Goal: Task Accomplishment & Management: Use online tool/utility

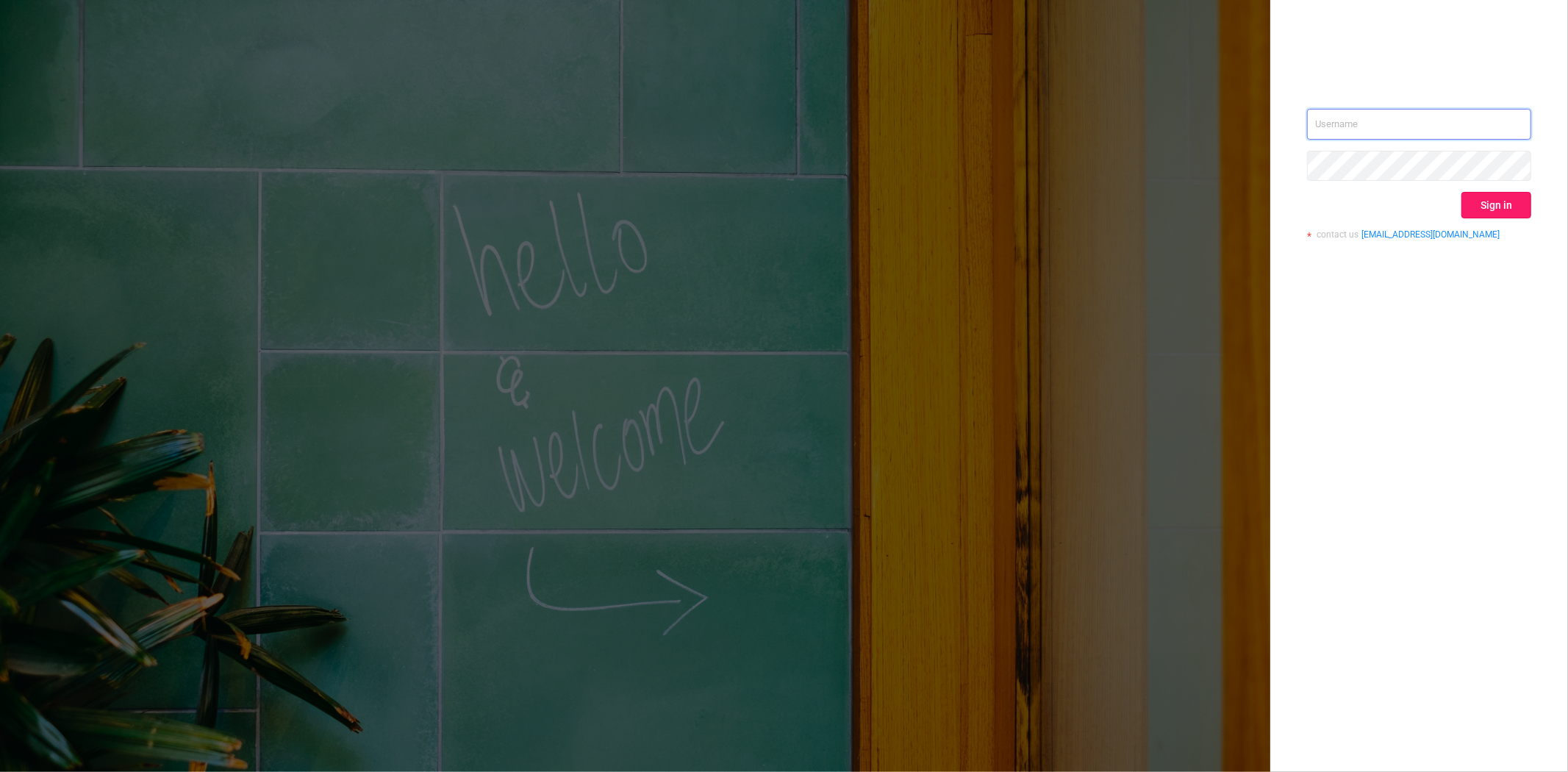
type input "steve@protected.media"
click at [1482, 208] on button "Sign in" at bounding box center [1496, 204] width 70 height 27
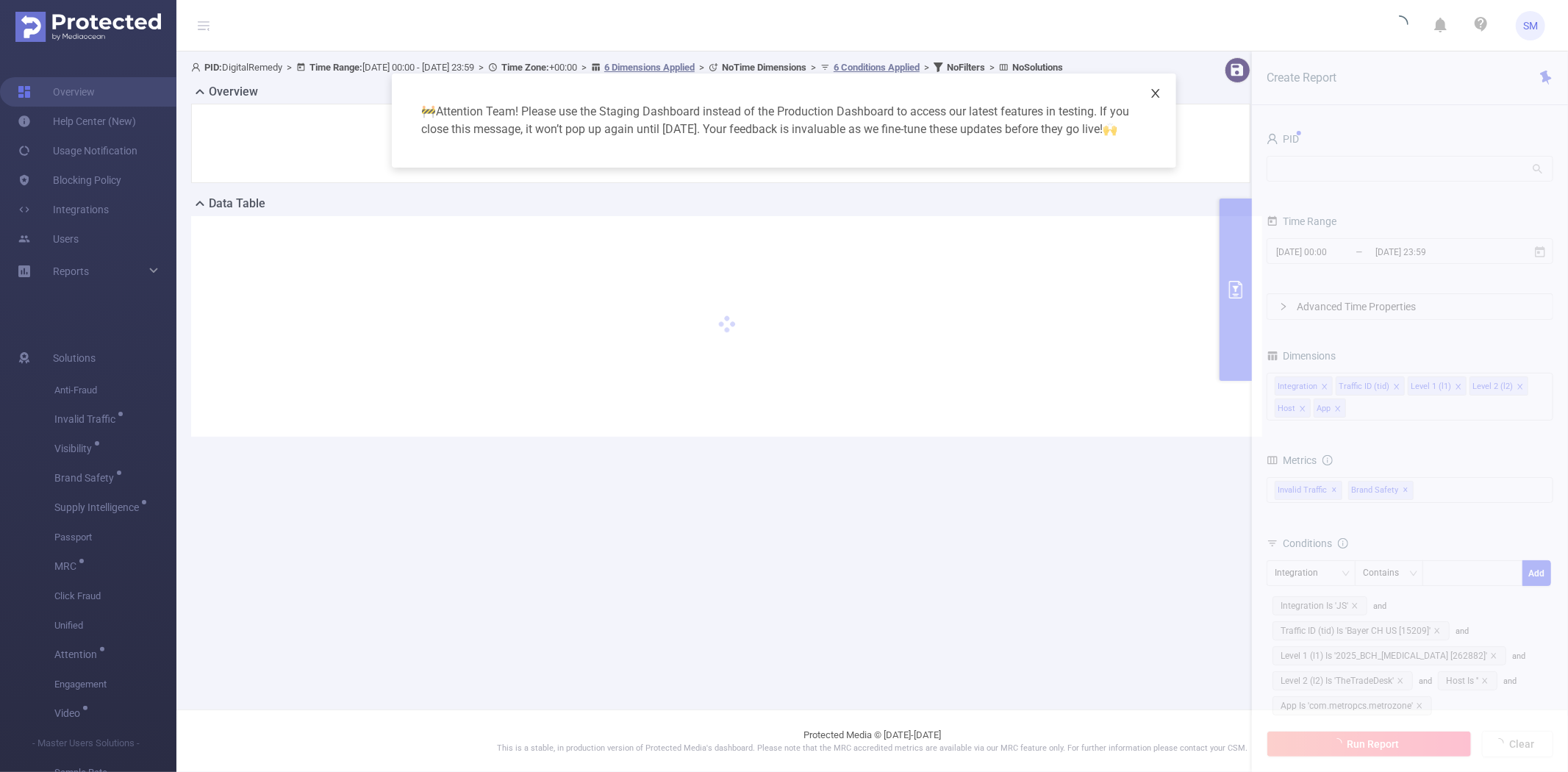
click at [1154, 93] on icon "icon: close" at bounding box center [1155, 93] width 12 height 12
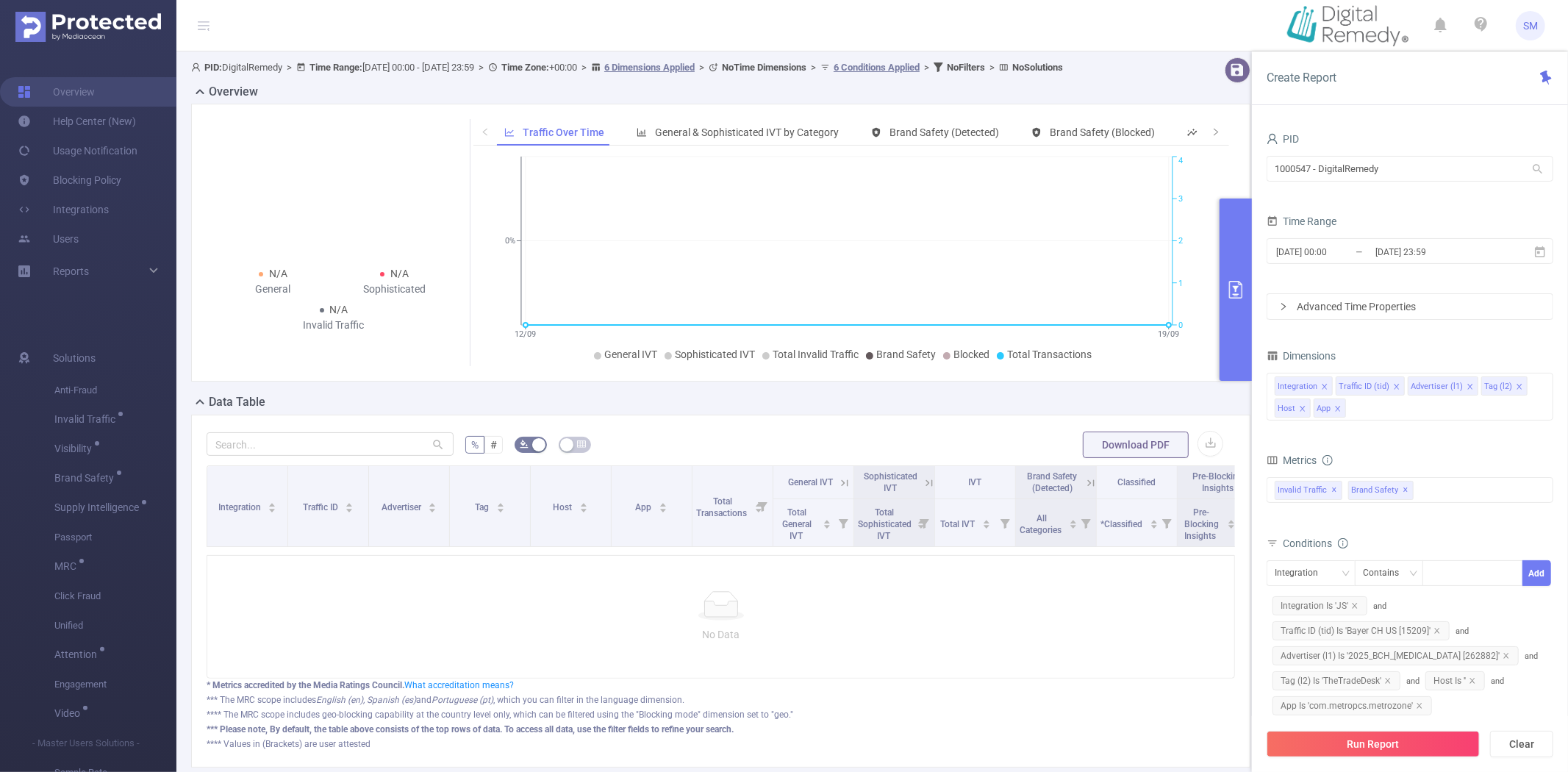
click at [1228, 249] on button "primary" at bounding box center [1236, 290] width 32 height 182
click at [1240, 275] on button "primary" at bounding box center [1236, 290] width 32 height 182
click at [1236, 281] on icon "primary" at bounding box center [1236, 290] width 18 height 18
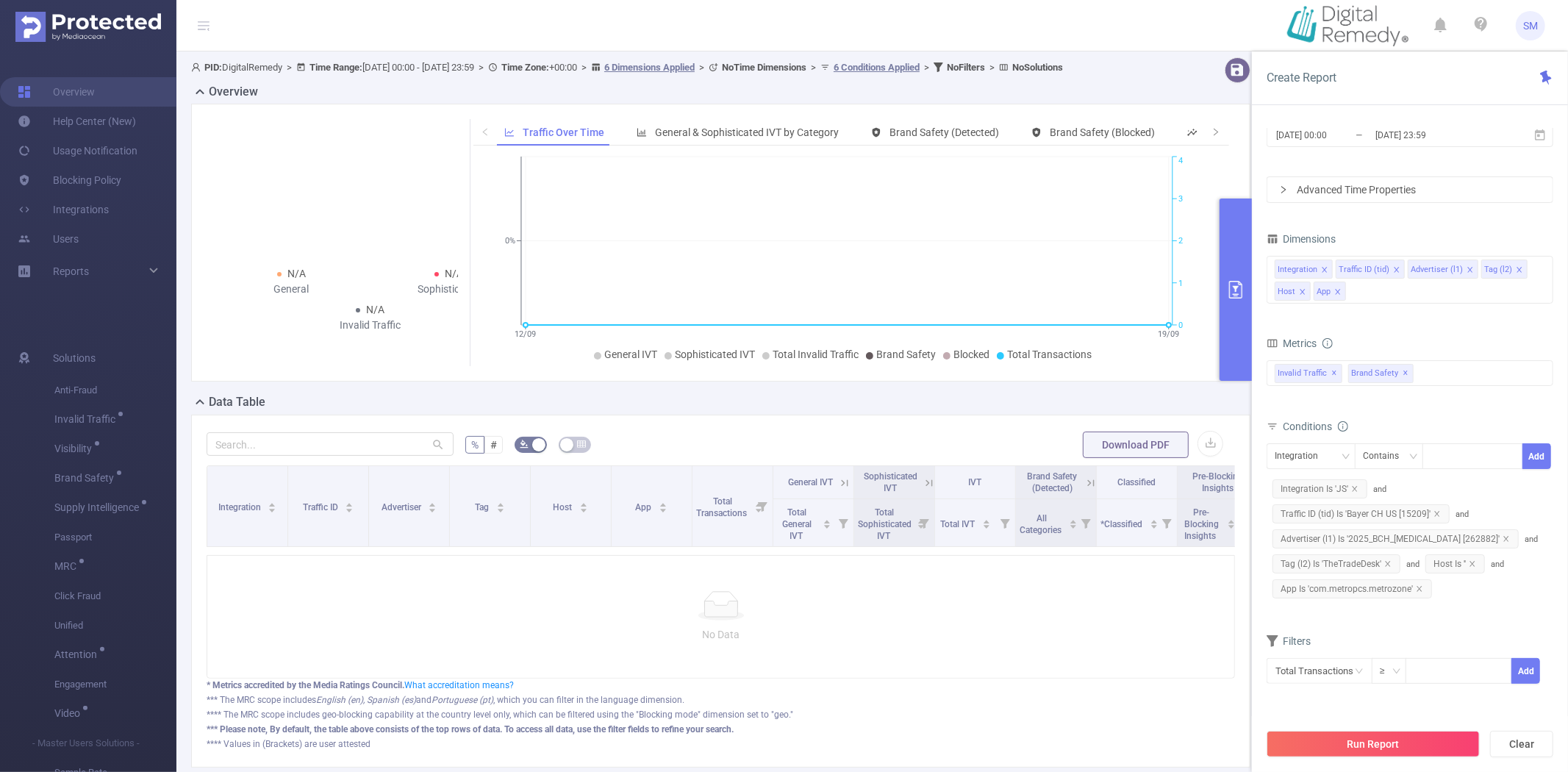
click at [1230, 261] on button "primary" at bounding box center [1236, 290] width 32 height 182
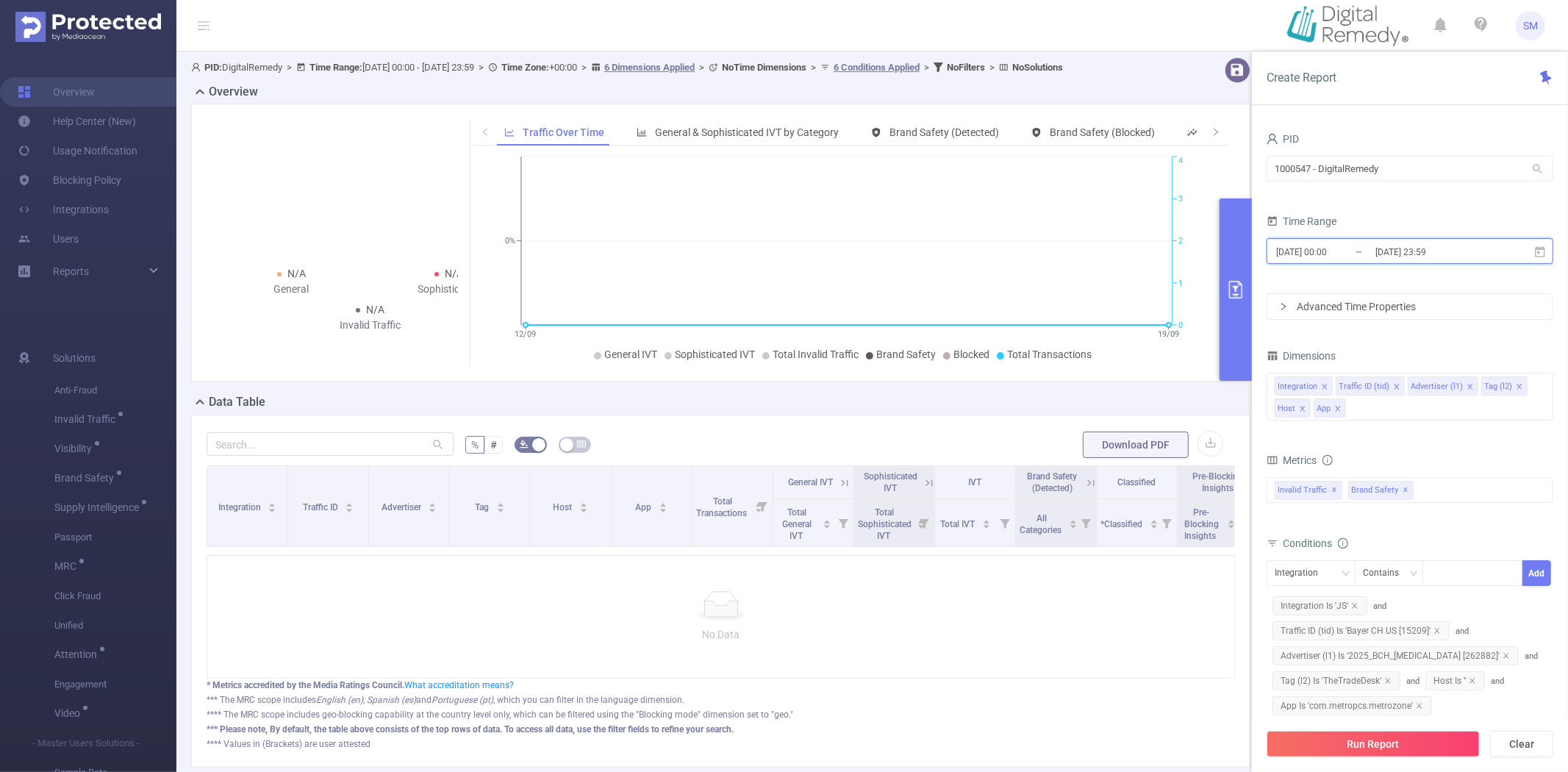
click at [1537, 251] on icon at bounding box center [1540, 252] width 13 height 13
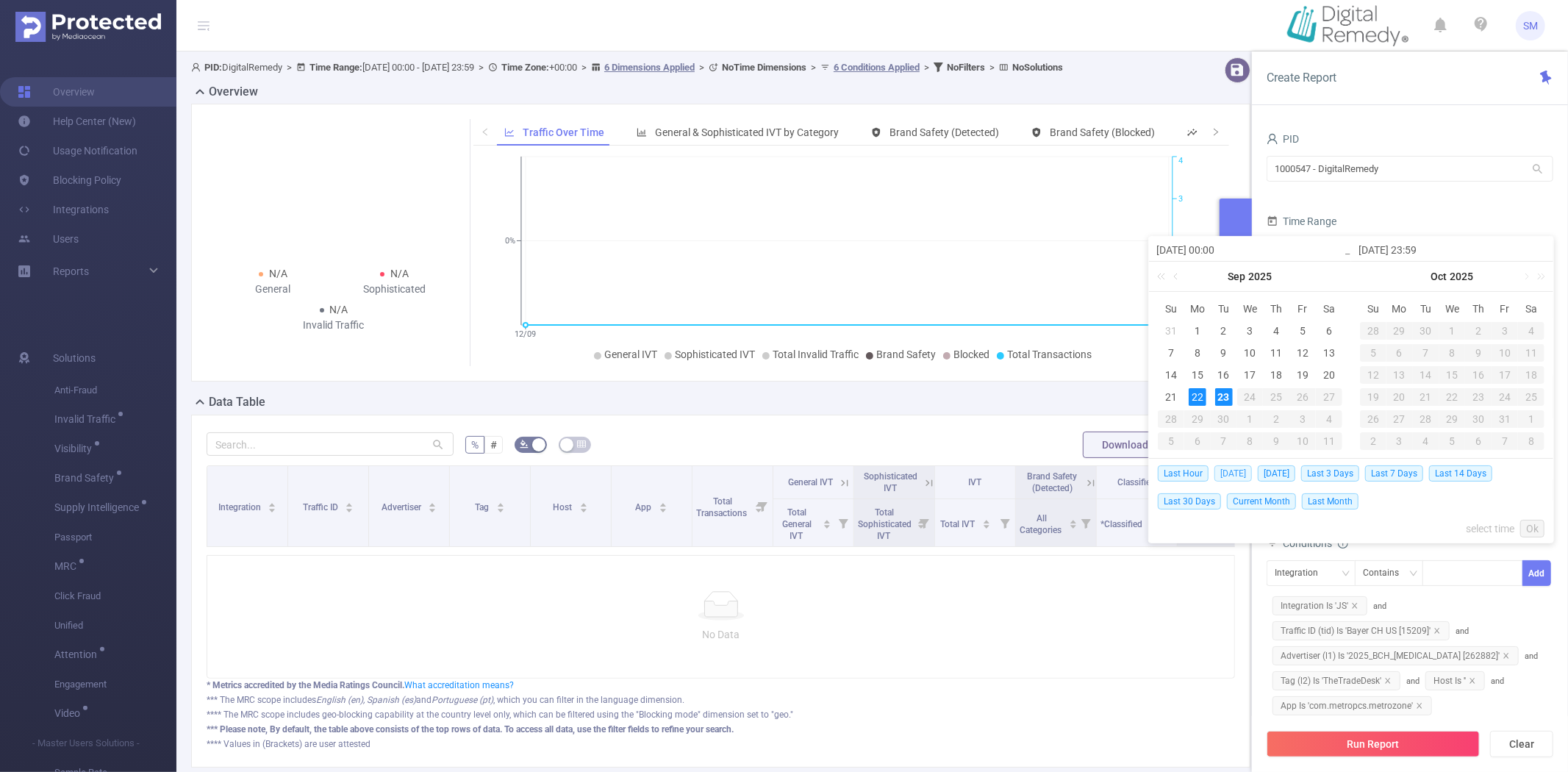
click at [1223, 472] on span "Today" at bounding box center [1232, 473] width 38 height 16
type input "2025-09-23 00:00"
type input "2025-09-23 23:59"
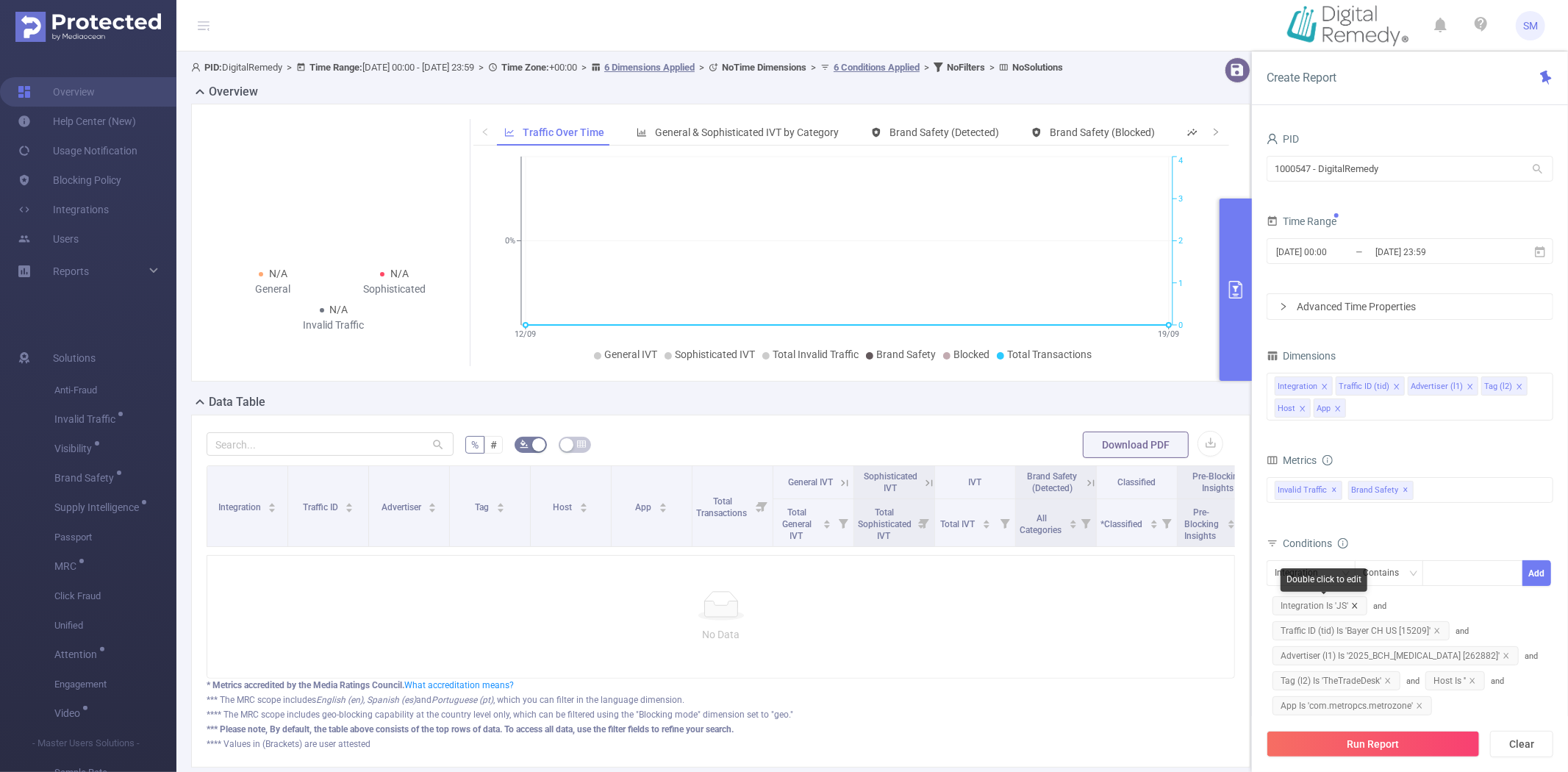
click at [1355, 606] on icon "icon: close" at bounding box center [1354, 605] width 7 height 7
click at [1438, 602] on icon "icon: close" at bounding box center [1437, 605] width 7 height 7
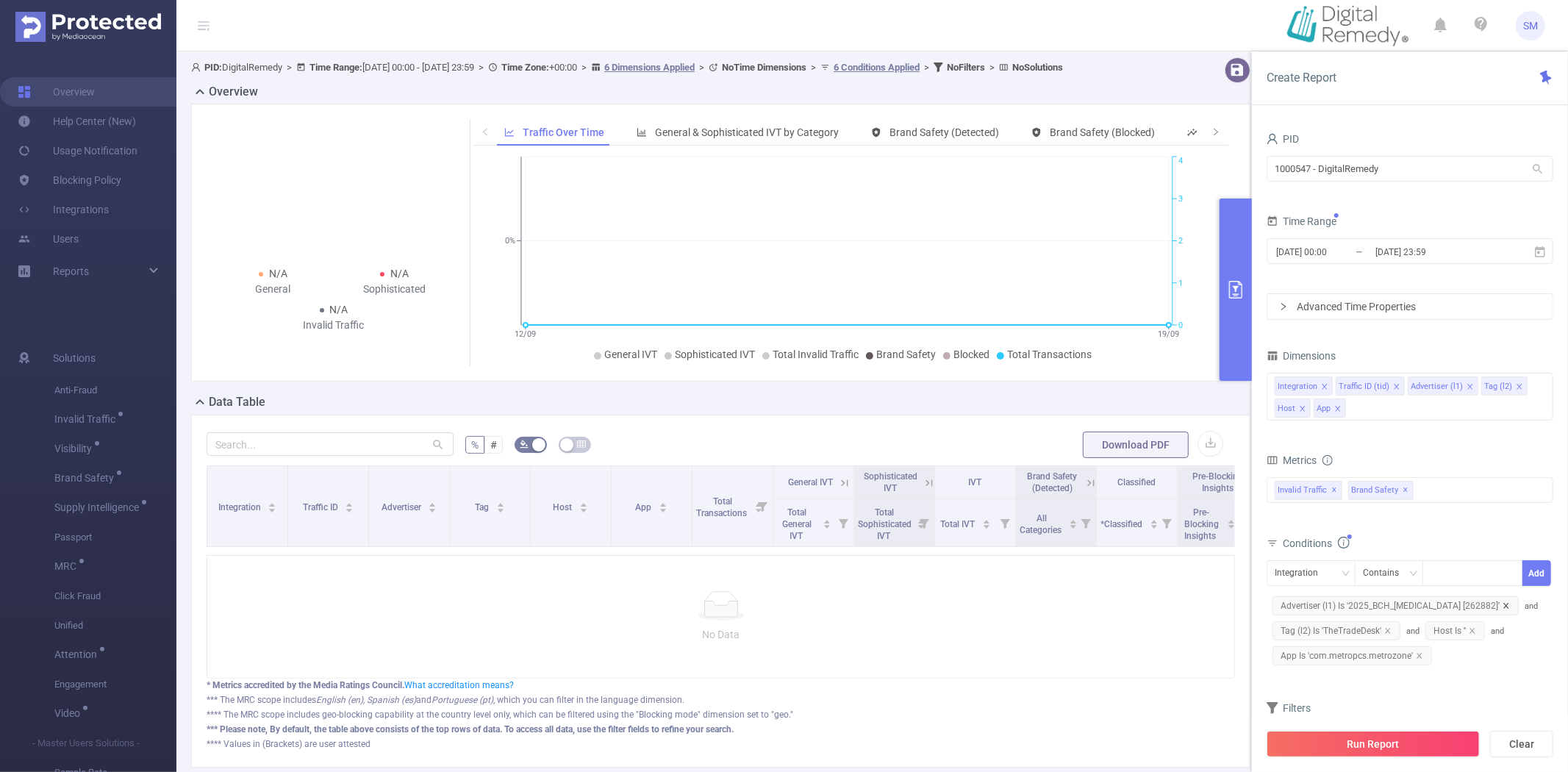
click at [1502, 603] on icon "icon: close" at bounding box center [1505, 605] width 7 height 7
click at [1476, 603] on icon "icon: close" at bounding box center [1471, 605] width 7 height 7
click at [1384, 600] on span "Tag (l2) Is 'TheTradeDesk'" at bounding box center [1336, 606] width 128 height 19
click at [1421, 630] on span "App Is 'com.metropcs.metrozone'" at bounding box center [1352, 631] width 159 height 19
click at [1416, 630] on icon "icon: close" at bounding box center [1419, 630] width 7 height 7
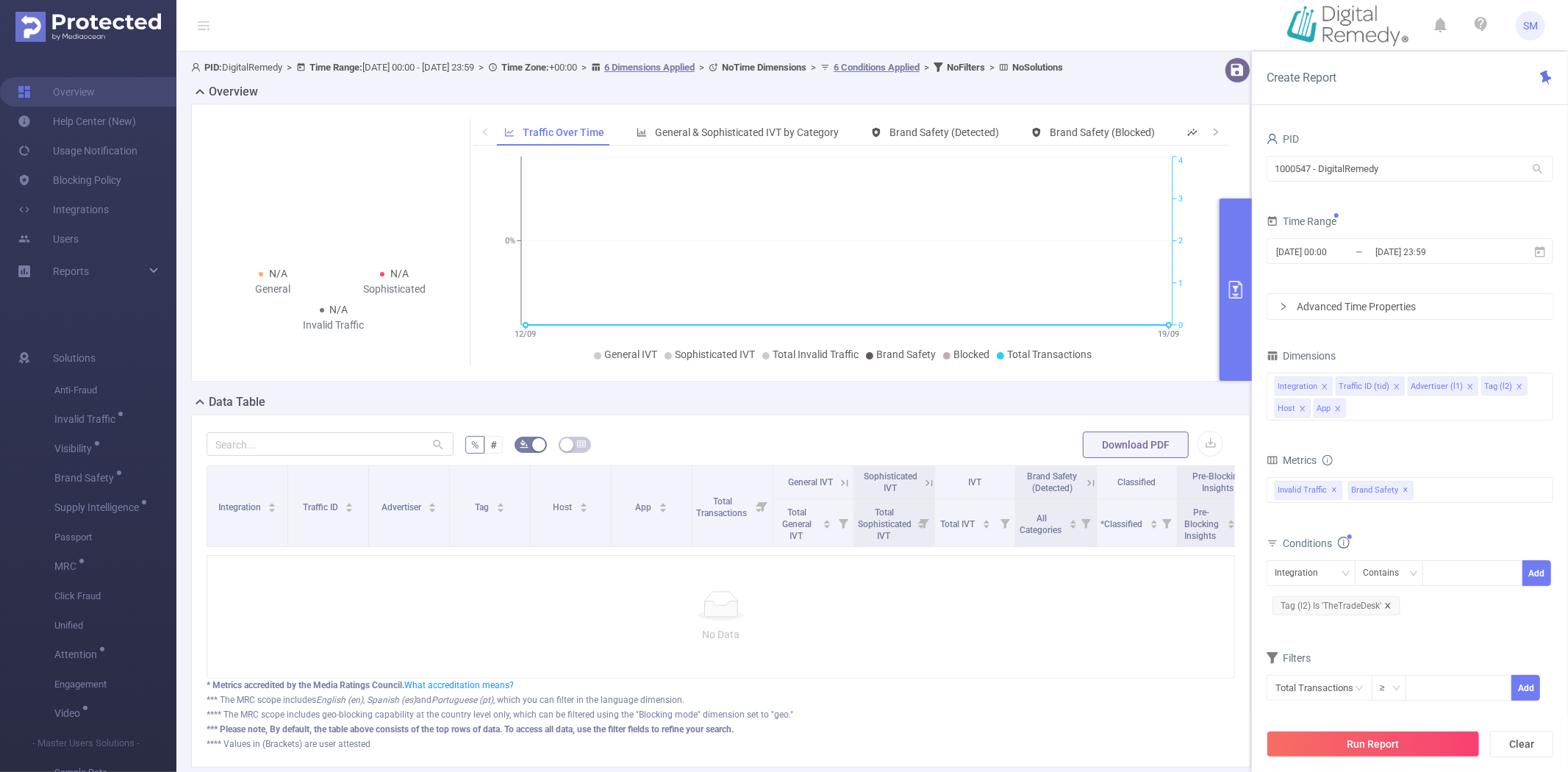
click at [1385, 605] on icon "icon: close" at bounding box center [1387, 605] width 7 height 7
click at [1403, 489] on span "✕" at bounding box center [1405, 490] width 6 height 18
click at [1380, 741] on button "Run Report" at bounding box center [1372, 744] width 213 height 27
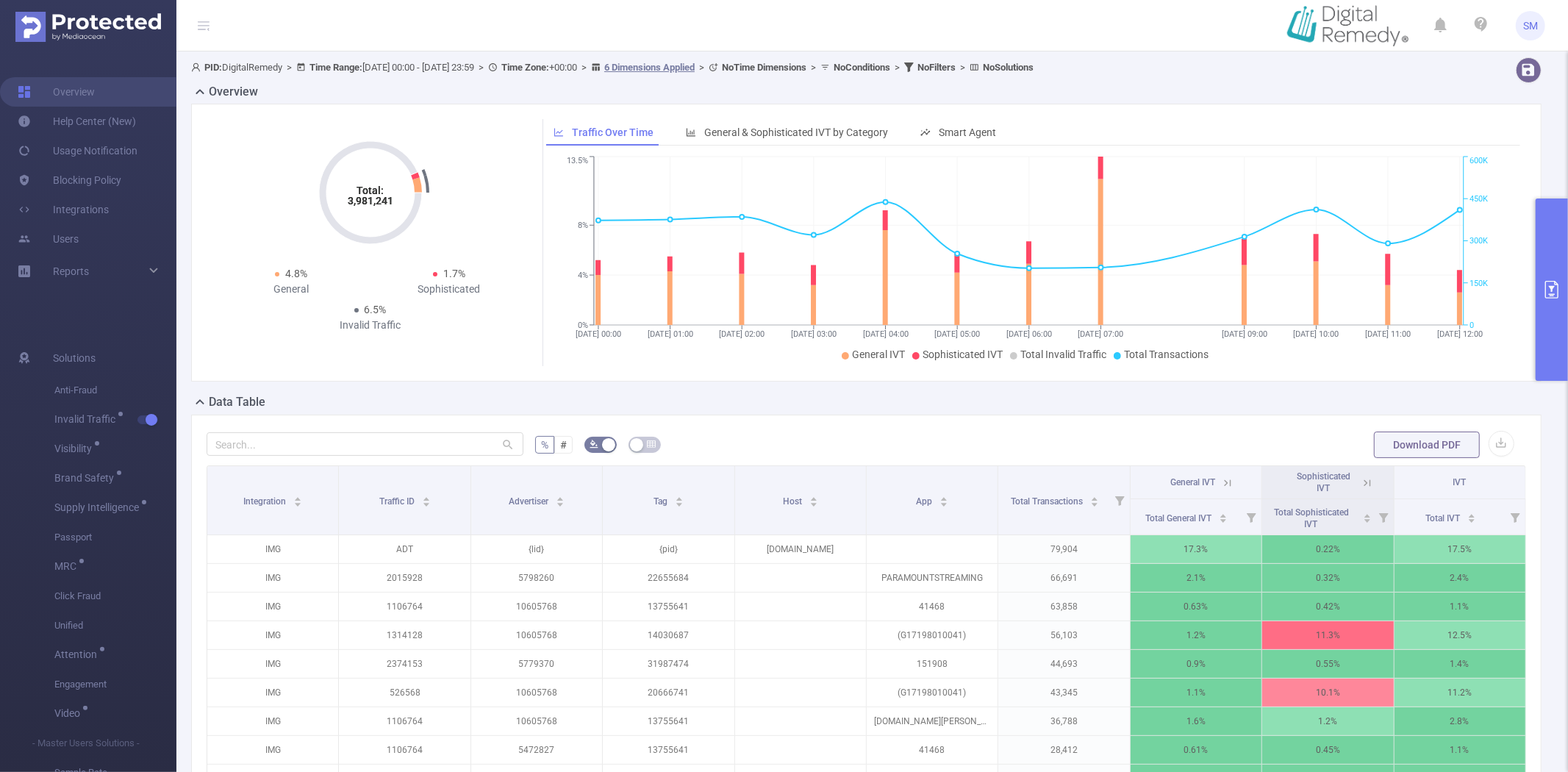
click at [1552, 236] on button "primary" at bounding box center [1552, 290] width 32 height 182
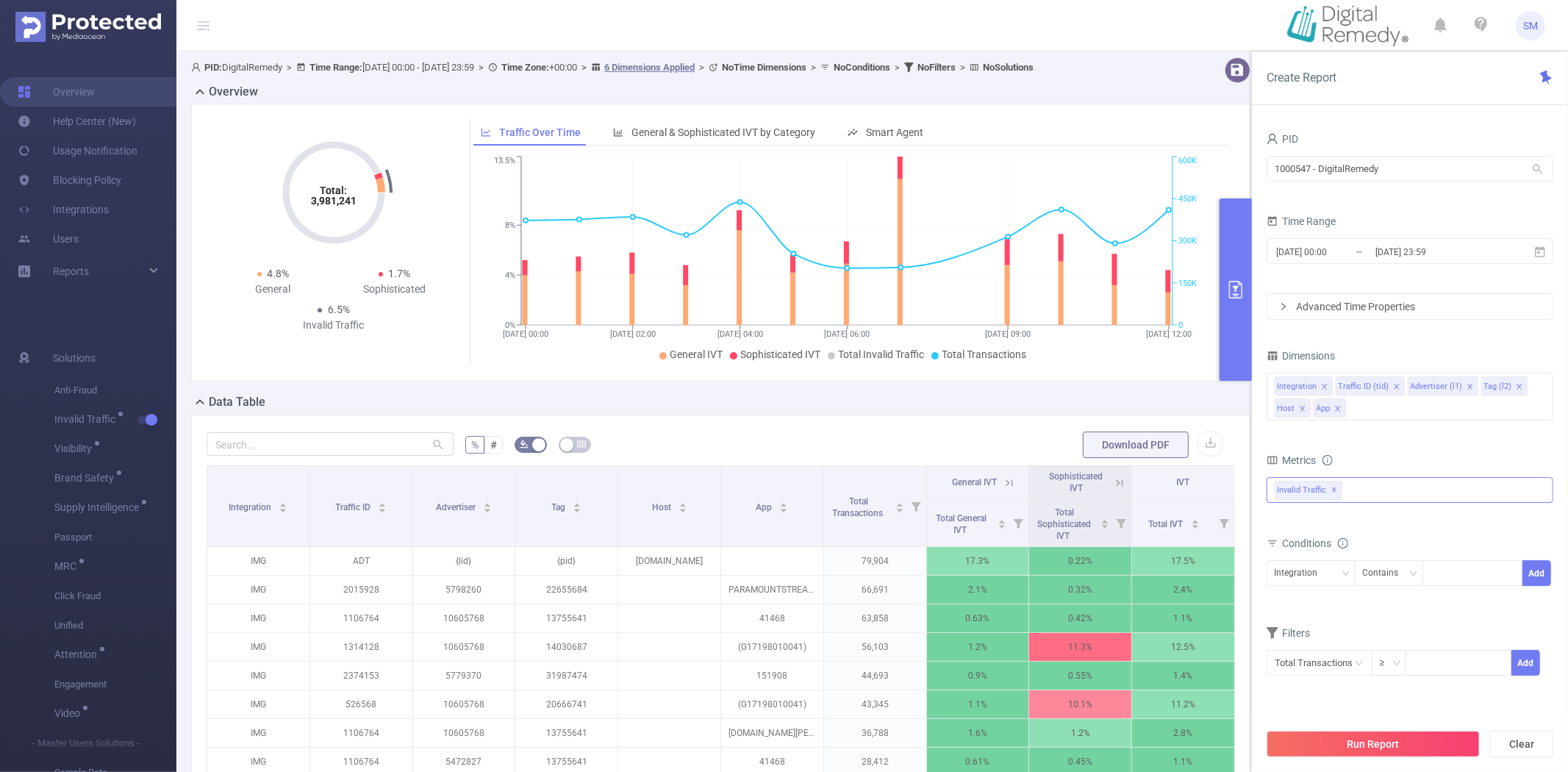
click at [1235, 254] on button "primary" at bounding box center [1236, 290] width 32 height 182
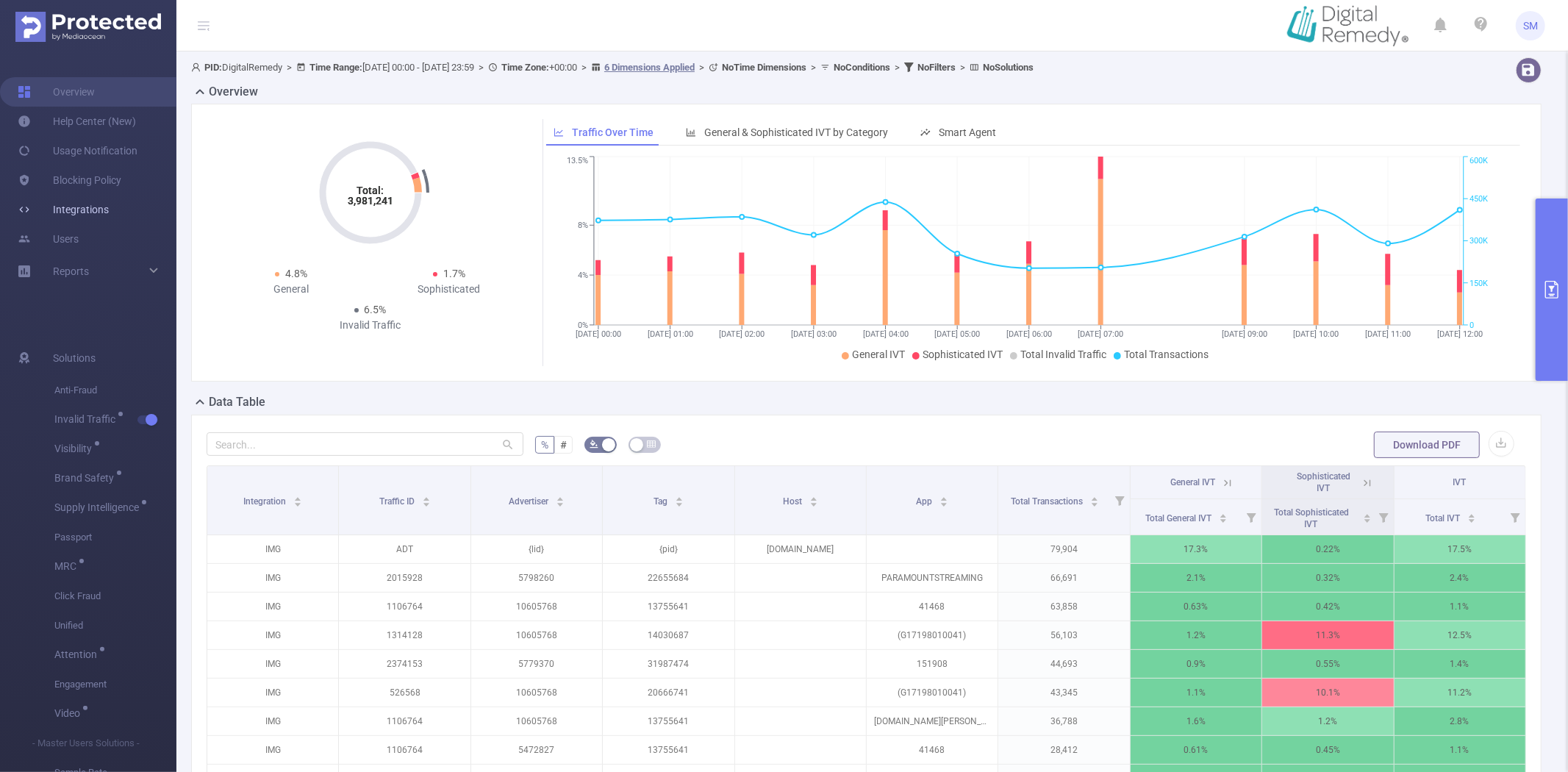
click at [84, 212] on link "Integrations" at bounding box center [63, 209] width 91 height 30
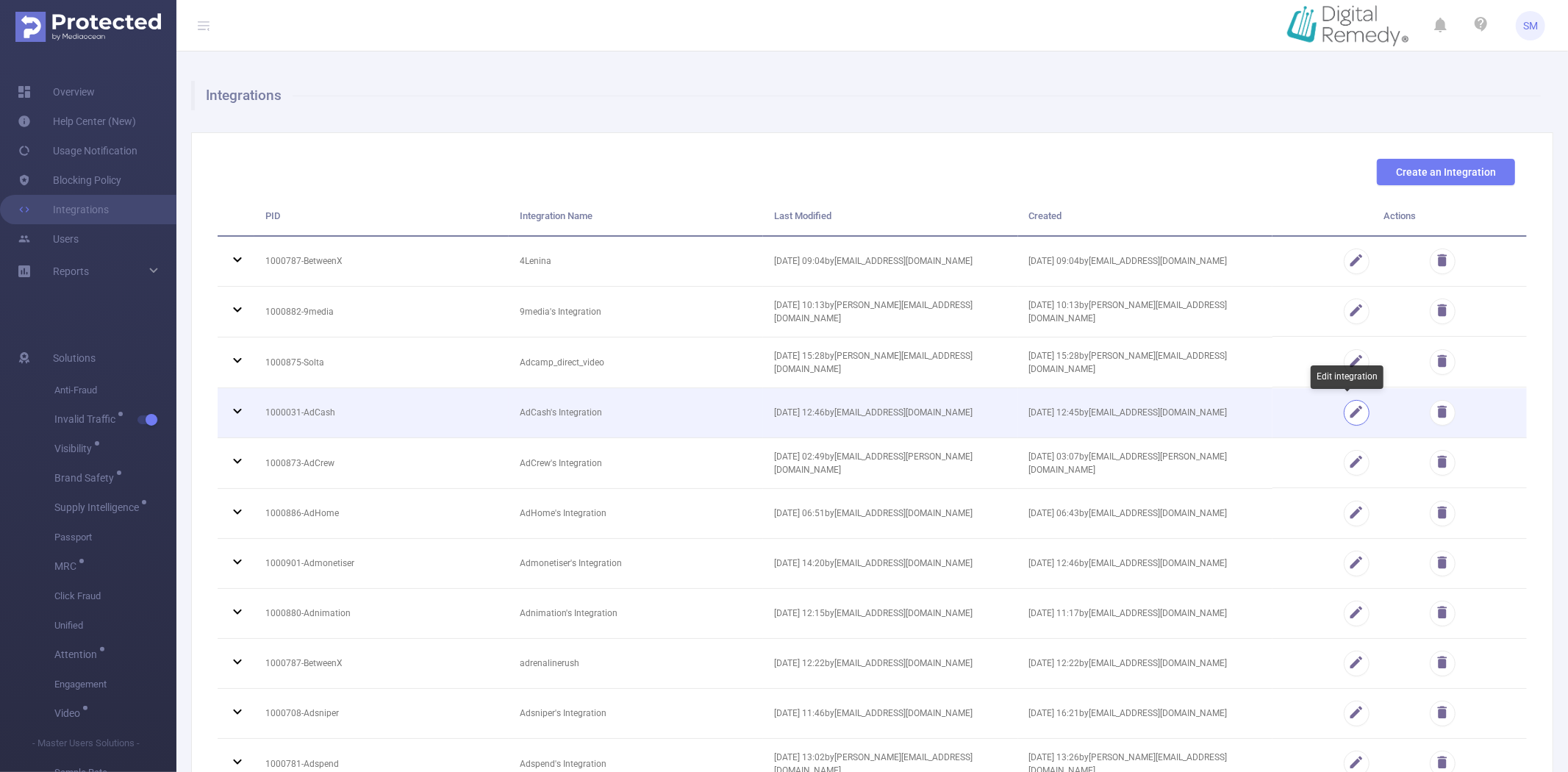
click at [1347, 411] on button "button" at bounding box center [1356, 413] width 26 height 26
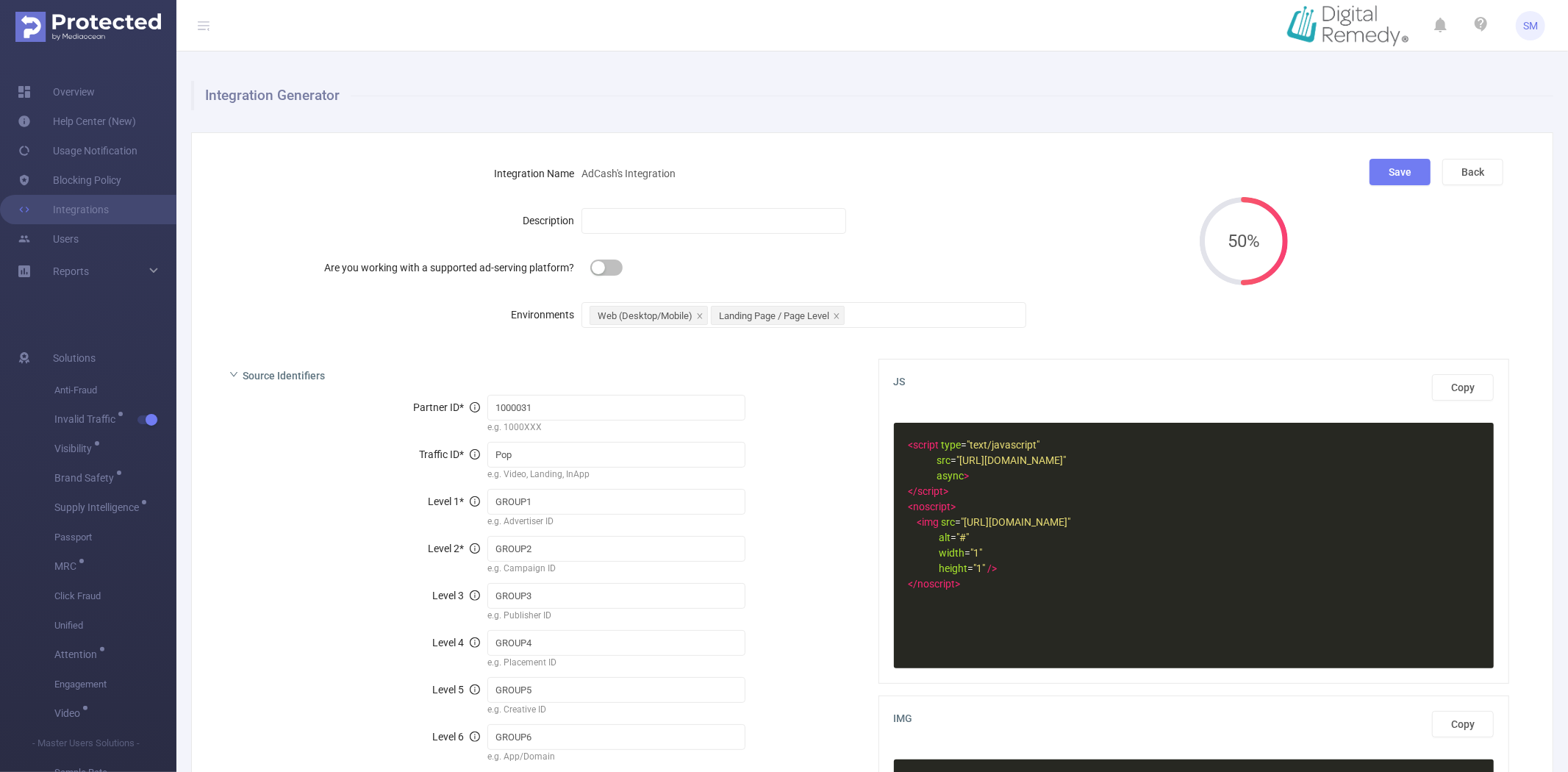
click at [969, 188] on form "Integration Name AdCash's Integration Description Are you working with a suppor…" at bounding box center [702, 244] width 970 height 171
click at [1068, 228] on div "Description" at bounding box center [702, 221] width 970 height 30
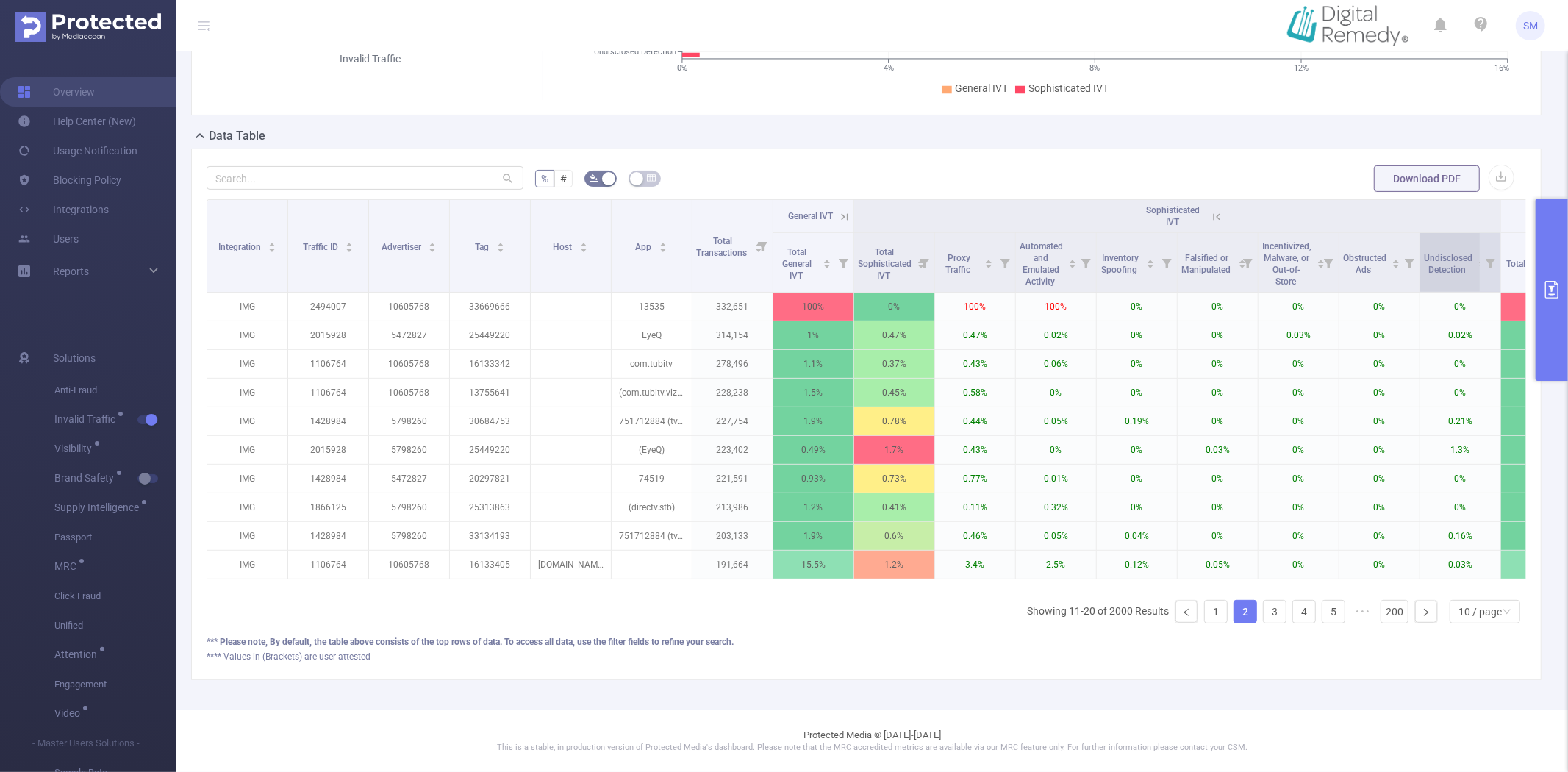
scroll to position [280, 0]
click at [1566, 275] on button "primary" at bounding box center [1552, 290] width 32 height 182
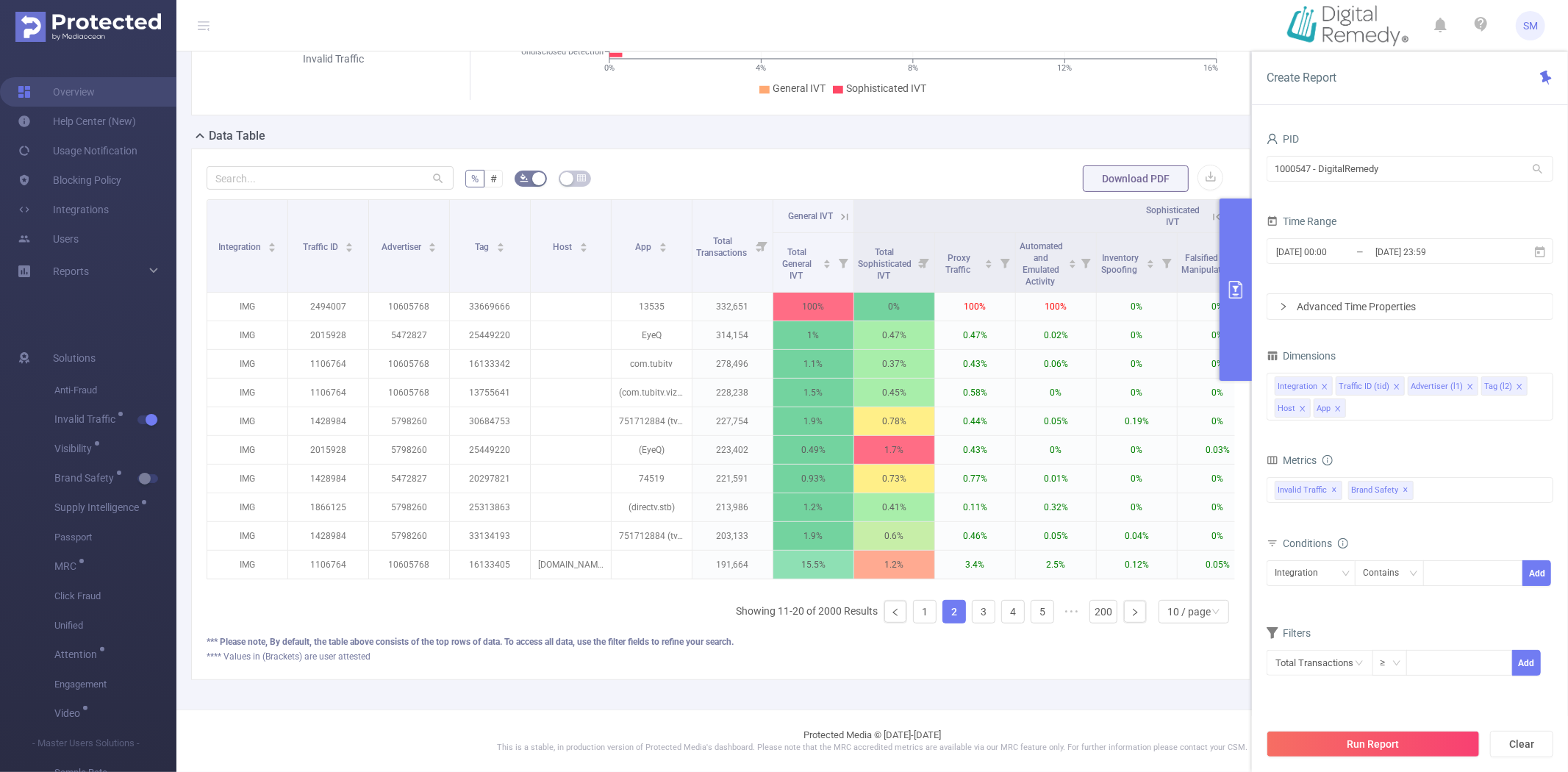
click at [1253, 258] on div "PID 1000547 - DigitalRemedy 1000547 - DigitalRemedy Time Range [DATE] 00:00 _ […" at bounding box center [1409, 456] width 316 height 683
click at [1240, 262] on button "primary" at bounding box center [1236, 290] width 32 height 182
